Goal: Information Seeking & Learning: Compare options

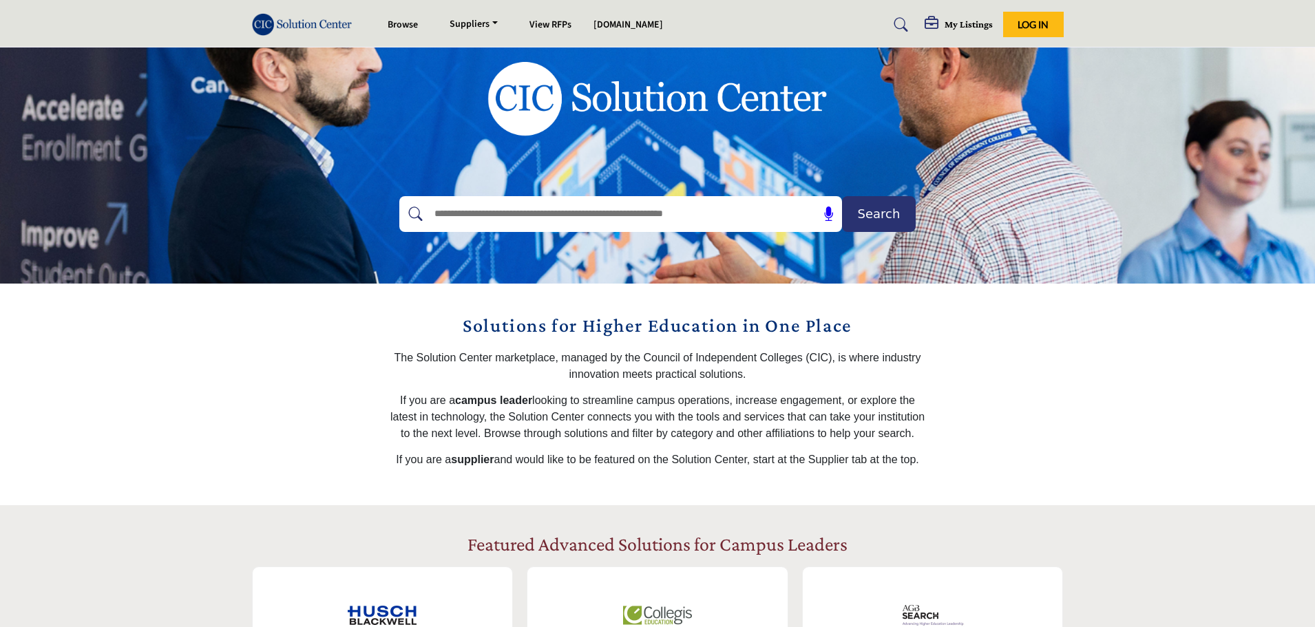
scroll to position [138, 0]
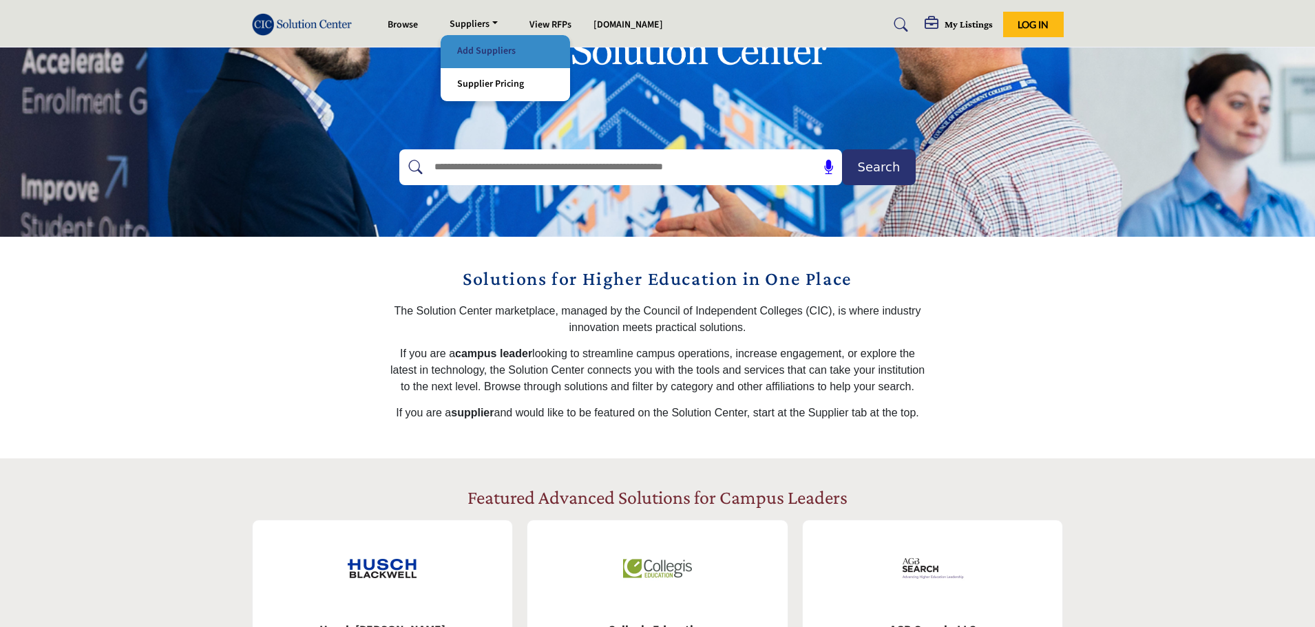
click at [492, 52] on link "Add Suppliers" at bounding box center [506, 51] width 116 height 19
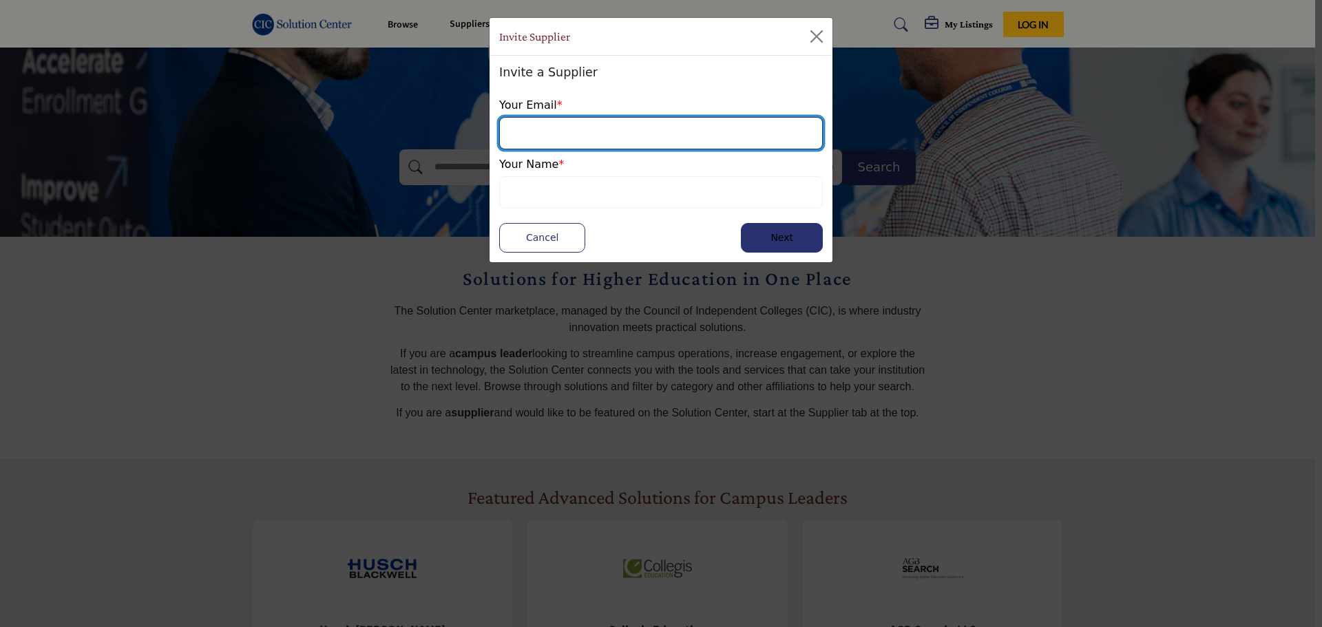
click at [670, 130] on input "email" at bounding box center [661, 133] width 324 height 32
type input "**********"
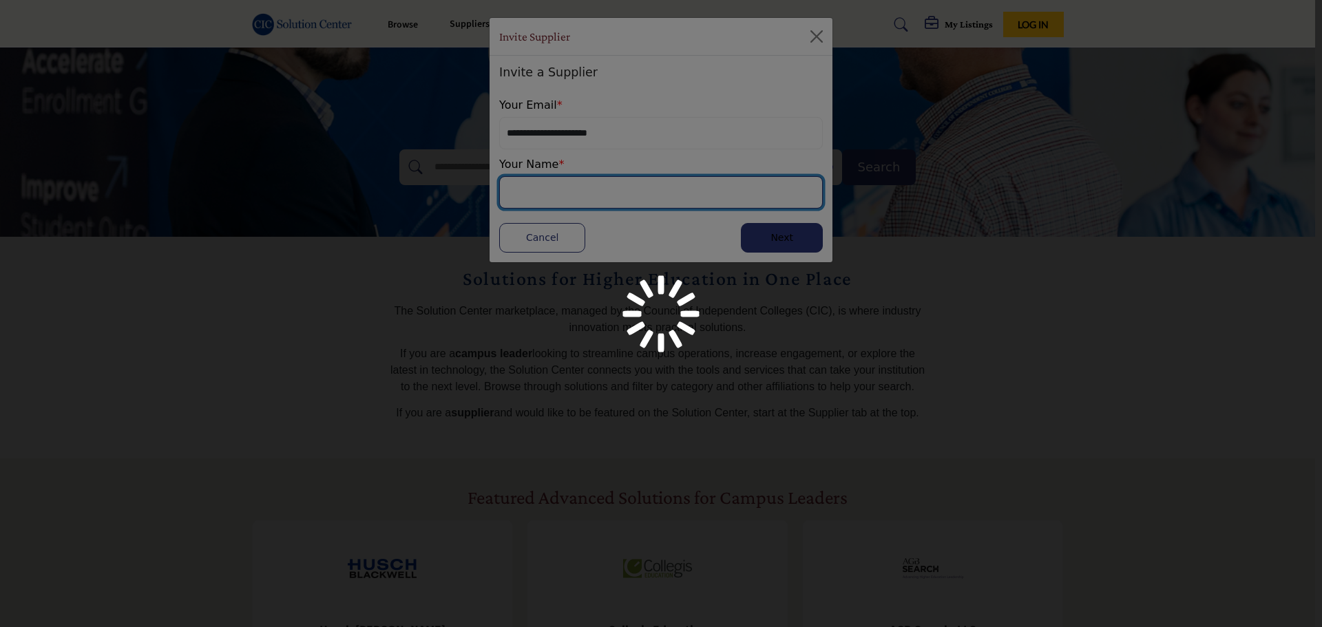
drag, startPoint x: 656, startPoint y: 176, endPoint x: 653, endPoint y: 189, distance: 13.5
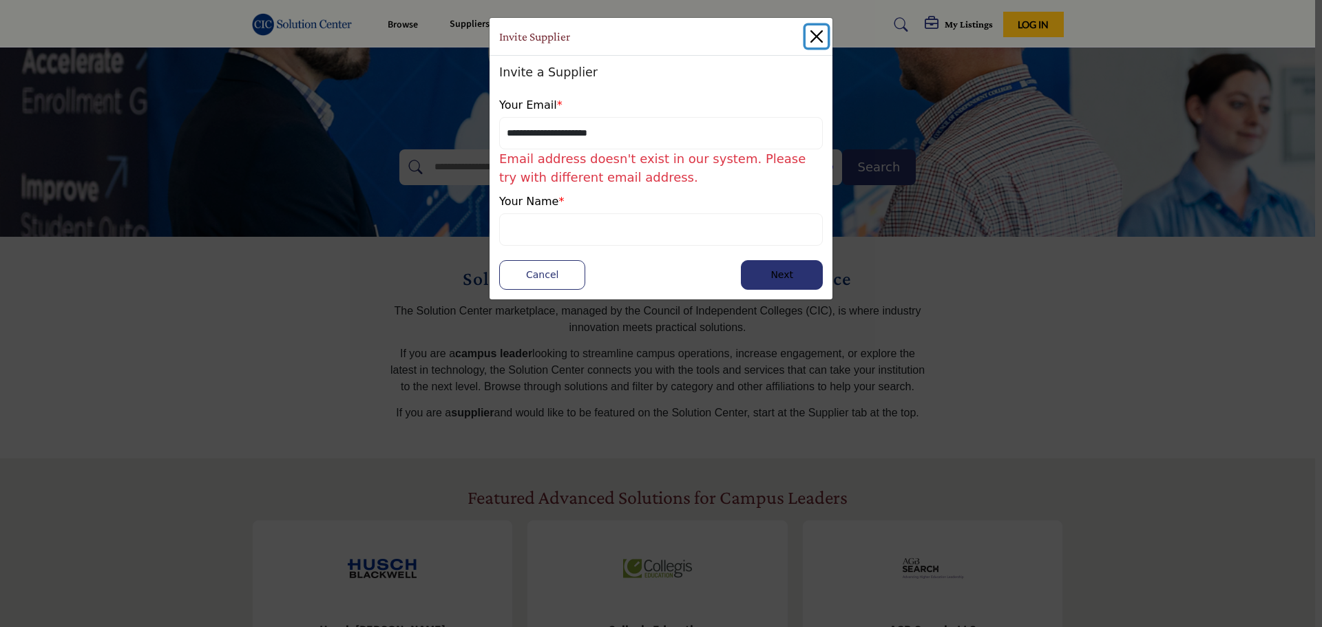
click at [814, 38] on button "Close" at bounding box center [817, 36] width 22 height 22
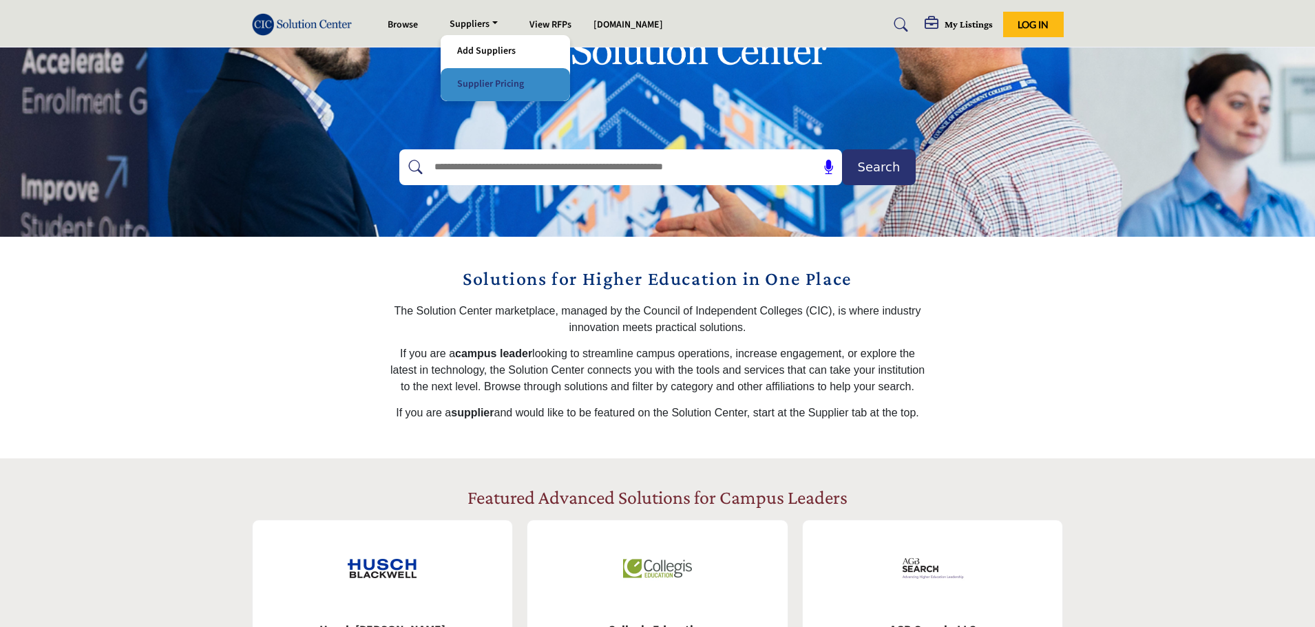
click at [502, 85] on link "Supplier Pricing" at bounding box center [506, 84] width 116 height 19
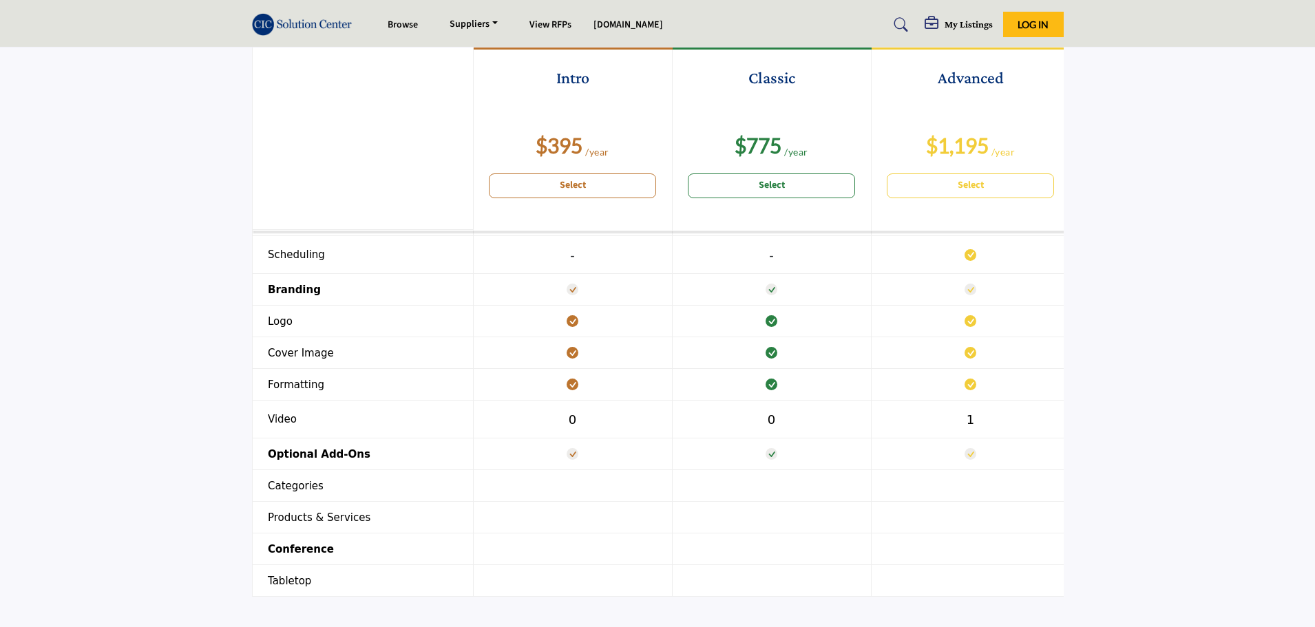
scroll to position [1377, 0]
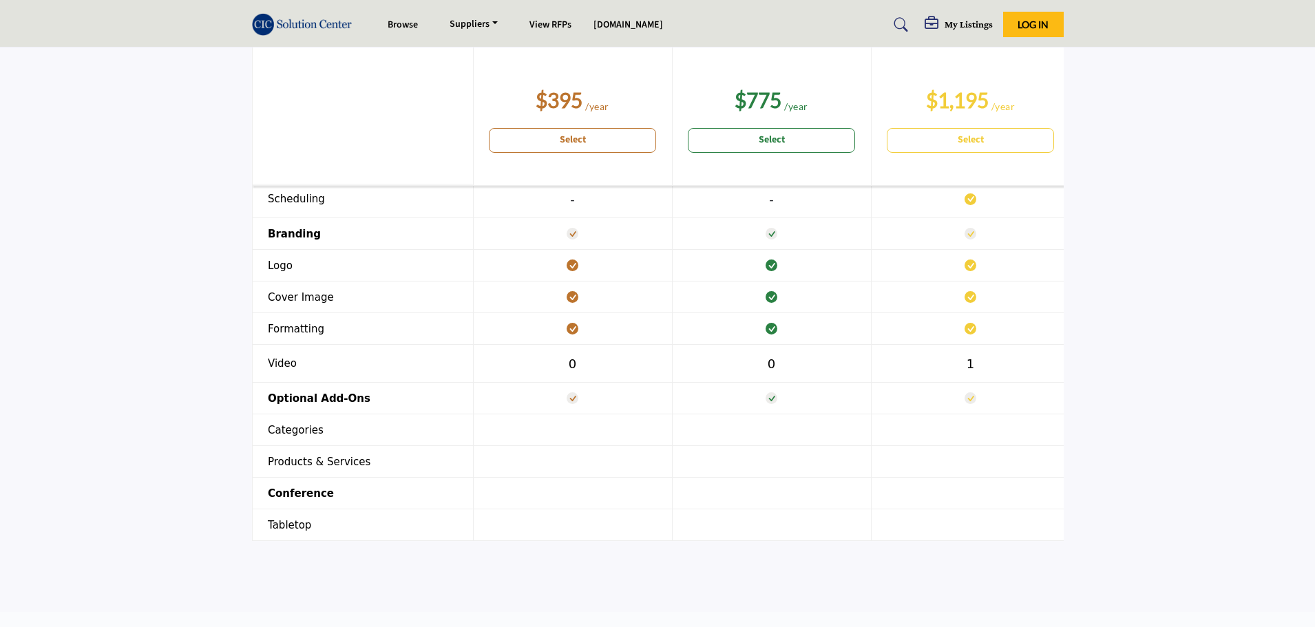
click at [291, 428] on th "Categories" at bounding box center [362, 431] width 221 height 32
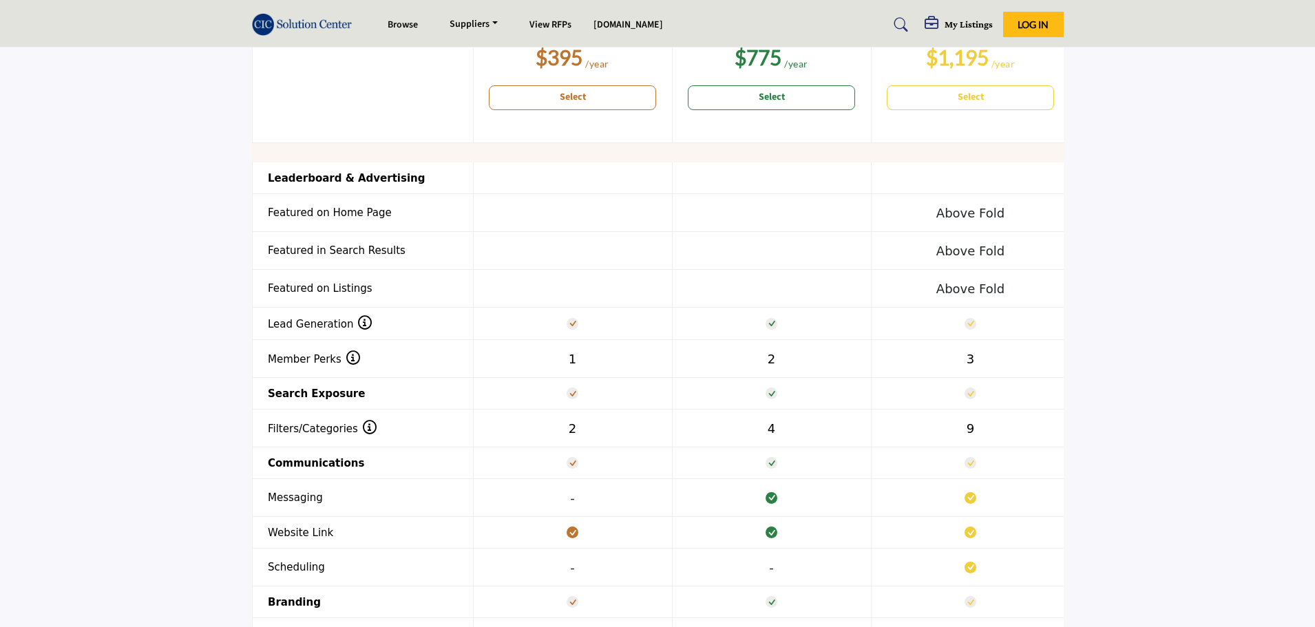
scroll to position [1033, 0]
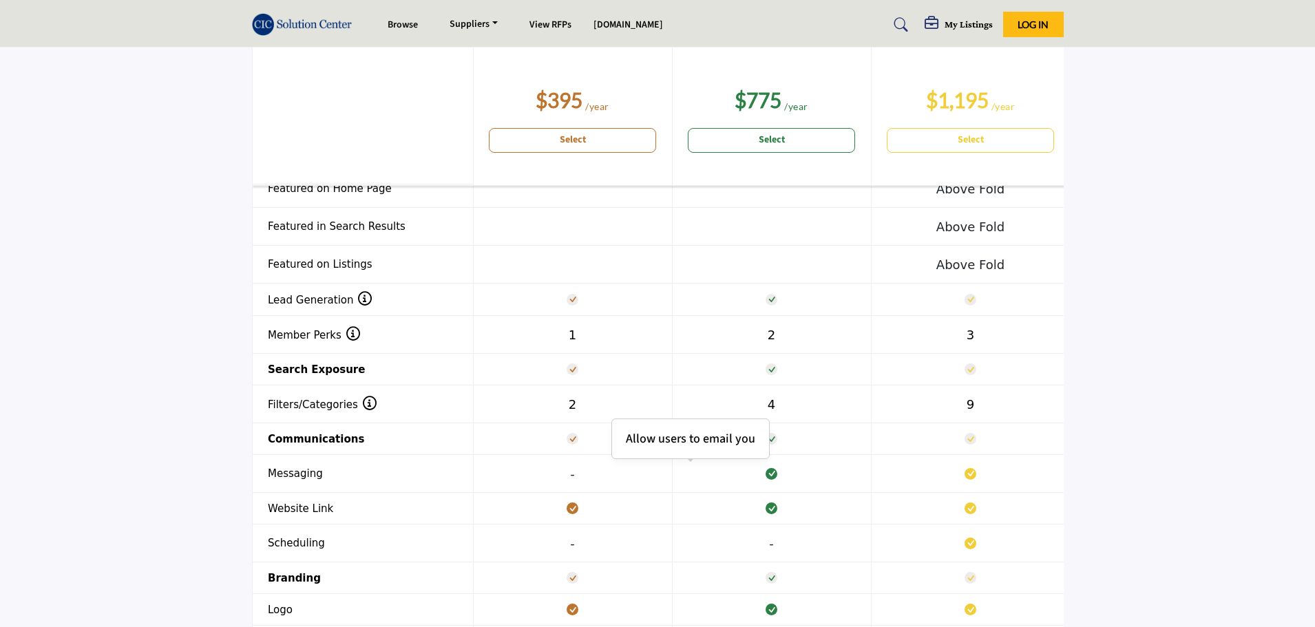
click at [775, 472] on icon at bounding box center [772, 474] width 12 height 12
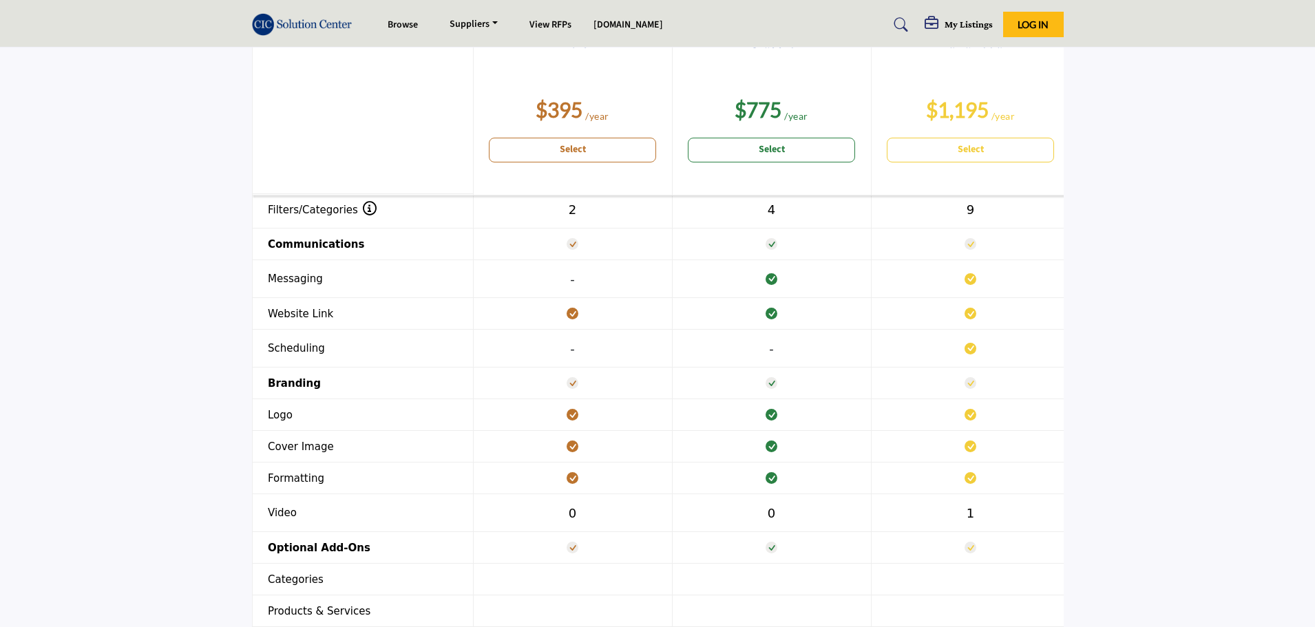
scroll to position [1240, 0]
